Goal: Entertainment & Leisure: Consume media (video, audio)

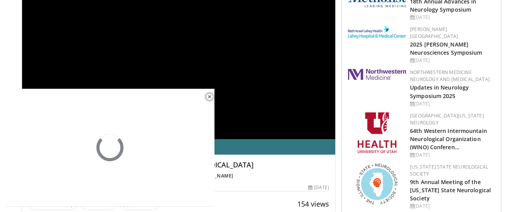
scroll to position [77, 0]
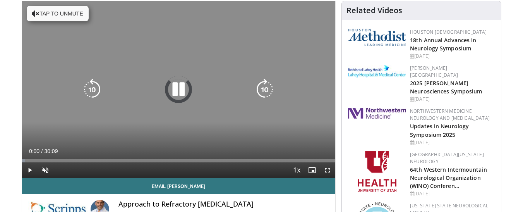
click at [70, 15] on button "Tap to unmute" at bounding box center [58, 13] width 62 height 15
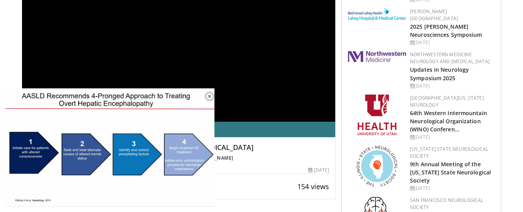
scroll to position [116, 0]
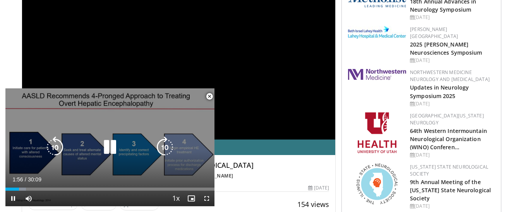
click at [108, 145] on icon "Video Player" at bounding box center [110, 147] width 22 height 22
click at [108, 142] on icon "Video Player" at bounding box center [110, 147] width 22 height 22
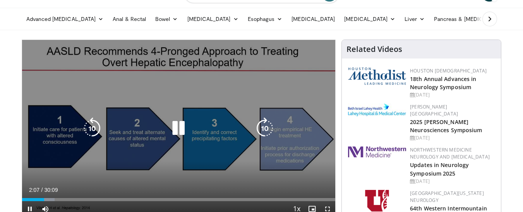
scroll to position [77, 0]
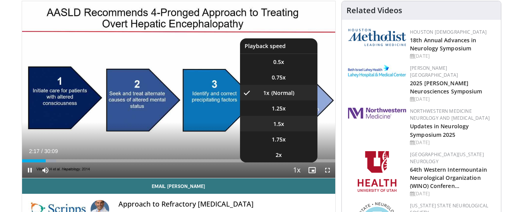
click at [277, 122] on span "1.5x" at bounding box center [278, 124] width 11 height 8
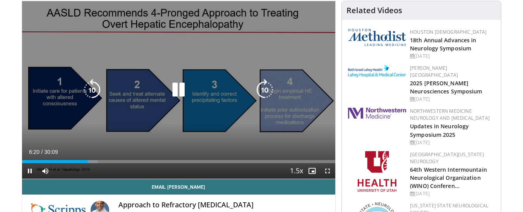
click at [179, 92] on icon "Video Player" at bounding box center [179, 90] width 22 height 22
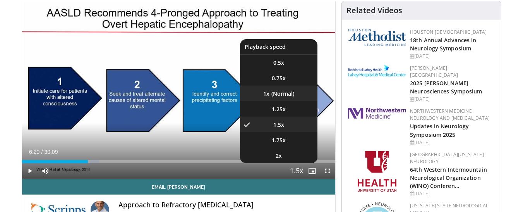
click at [285, 92] on li "1x" at bounding box center [278, 93] width 77 height 15
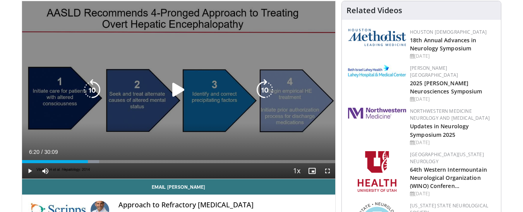
click at [183, 89] on icon "Video Player" at bounding box center [179, 90] width 22 height 22
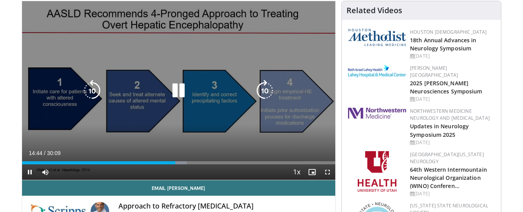
click at [95, 91] on icon "Video Player" at bounding box center [92, 91] width 22 height 22
click at [181, 93] on icon "Video Player" at bounding box center [179, 91] width 22 height 22
click at [90, 88] on icon "Video Player" at bounding box center [92, 91] width 22 height 22
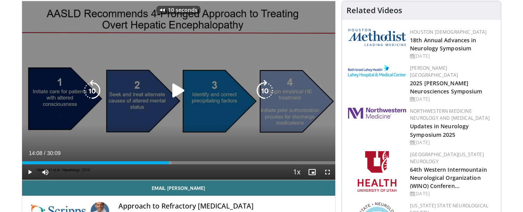
click at [182, 88] on icon "Video Player" at bounding box center [179, 91] width 22 height 22
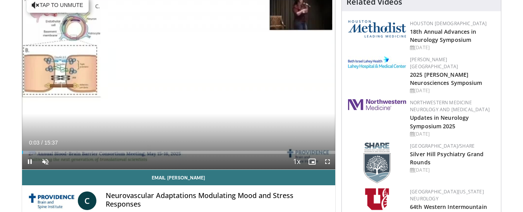
scroll to position [77, 0]
